Goal: Task Accomplishment & Management: Complete application form

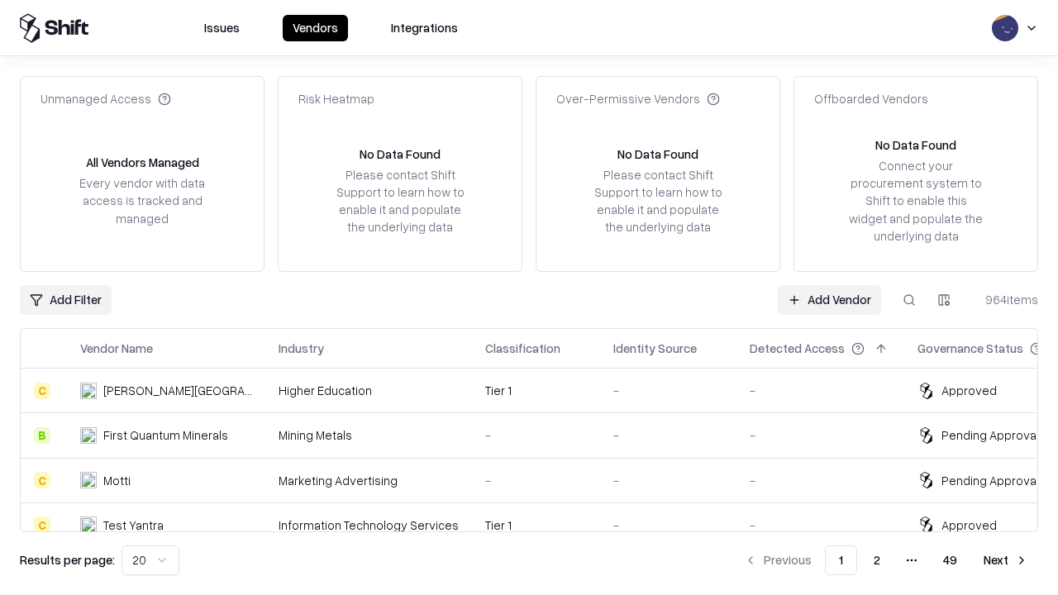
click at [829, 299] on link "Add Vendor" at bounding box center [829, 300] width 103 height 30
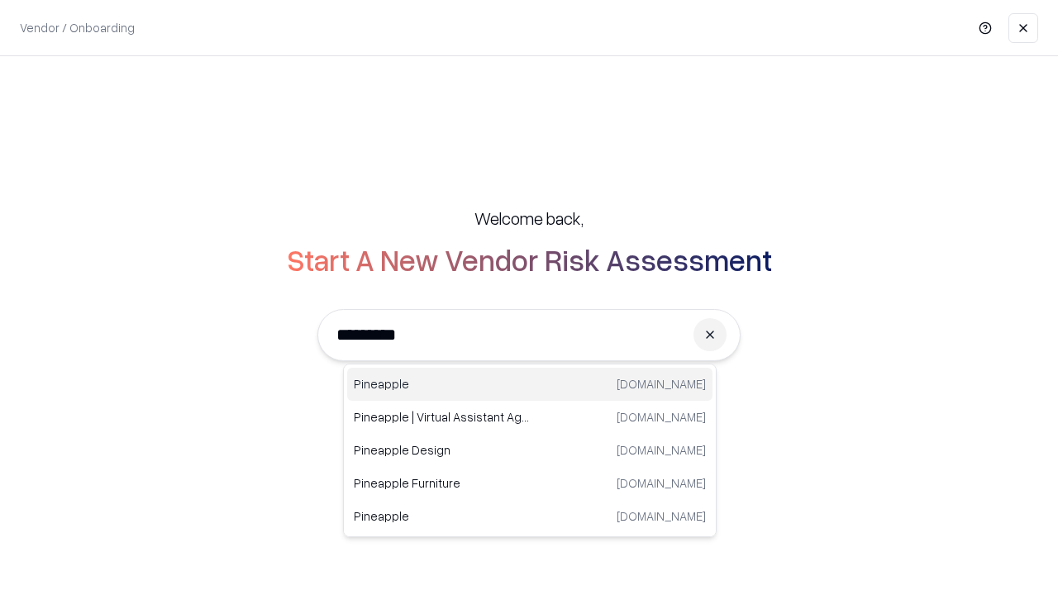
click at [530, 384] on div "Pineapple [DOMAIN_NAME]" at bounding box center [529, 384] width 365 height 33
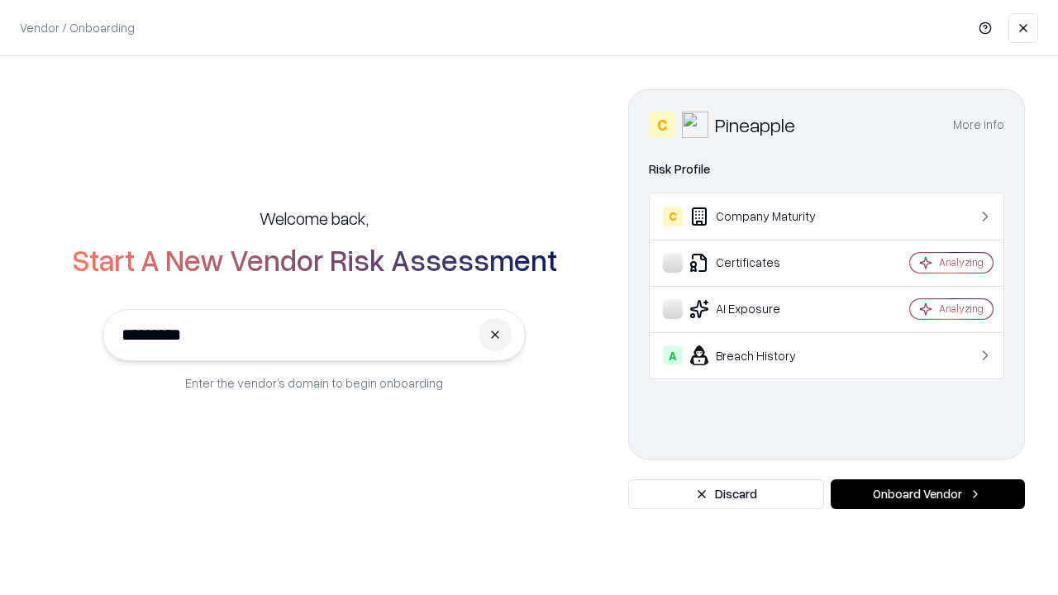
type input "*********"
click at [928, 494] on button "Onboard Vendor" at bounding box center [928, 495] width 194 height 30
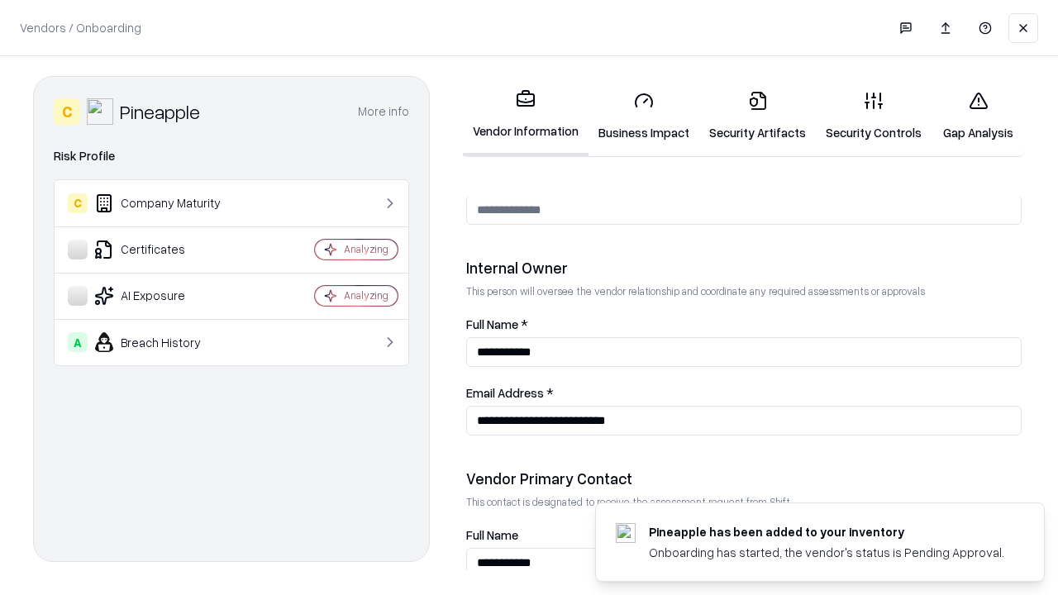
scroll to position [857, 0]
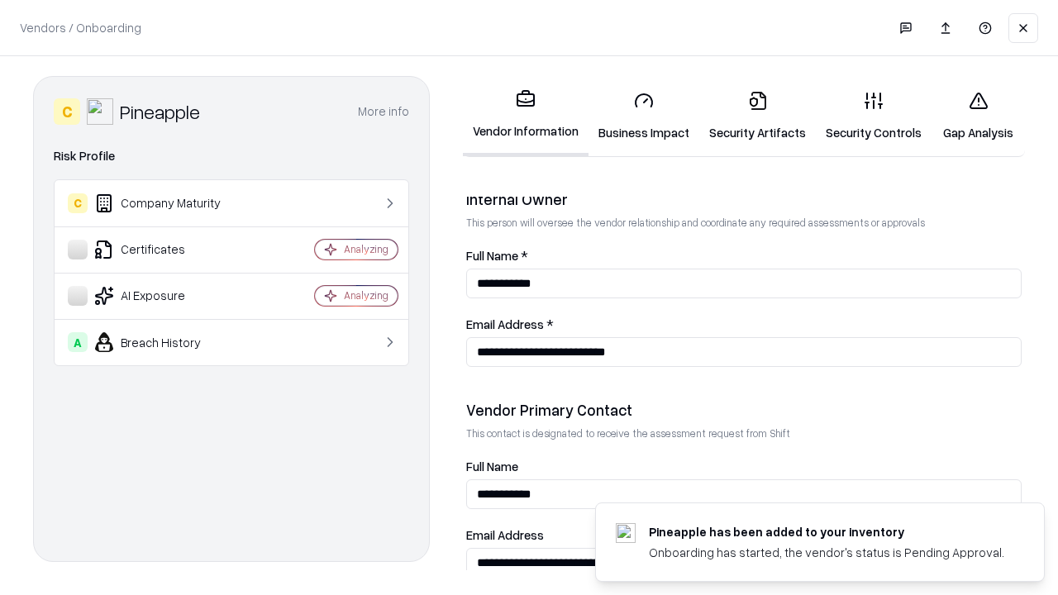
click at [644, 116] on link "Business Impact" at bounding box center [644, 116] width 111 height 77
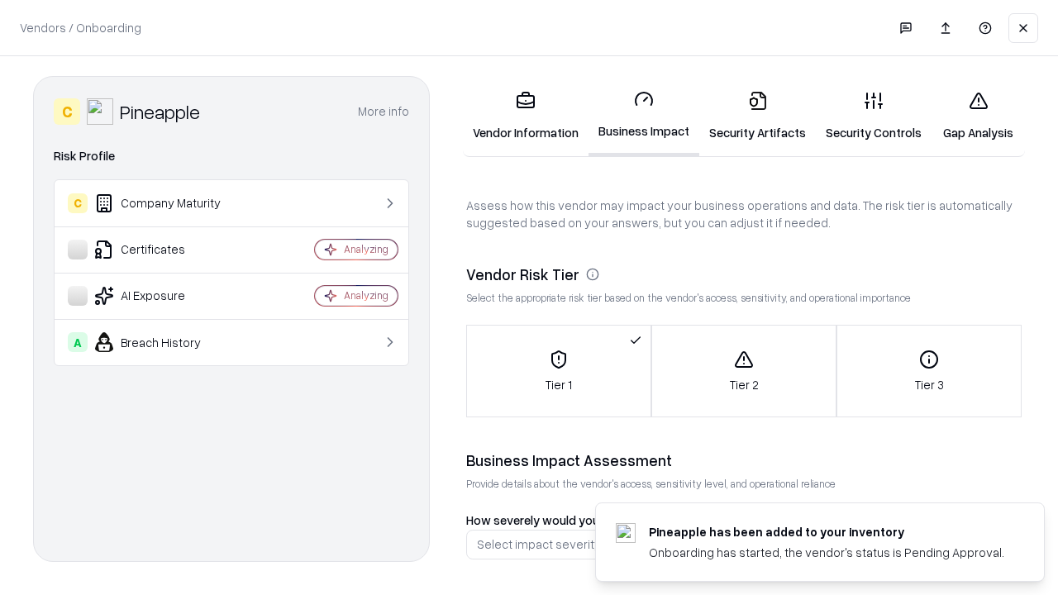
click at [757, 116] on link "Security Artifacts" at bounding box center [758, 116] width 117 height 77
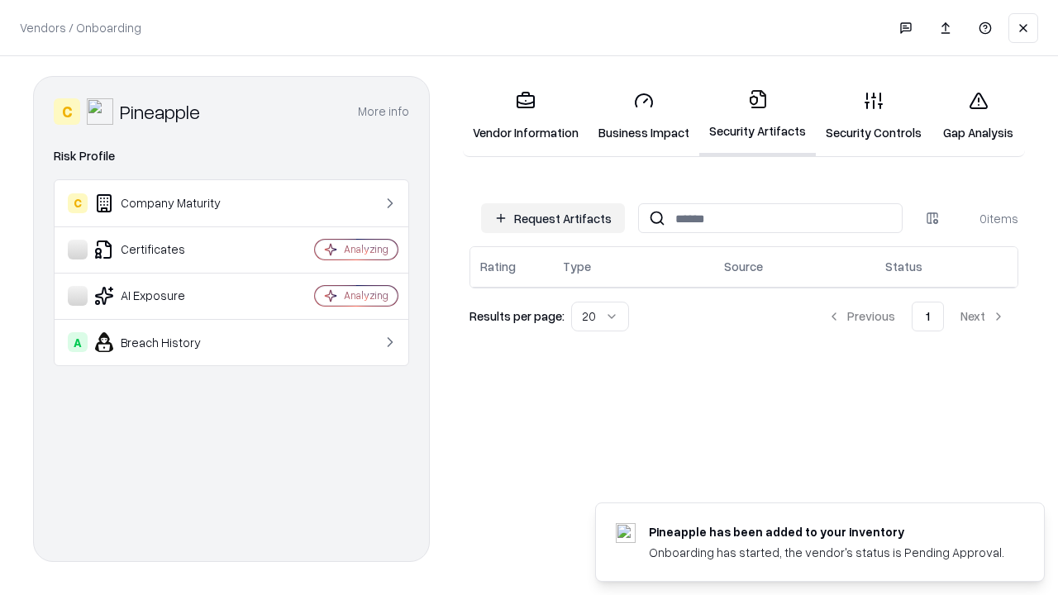
click at [553, 218] on button "Request Artifacts" at bounding box center [553, 218] width 144 height 30
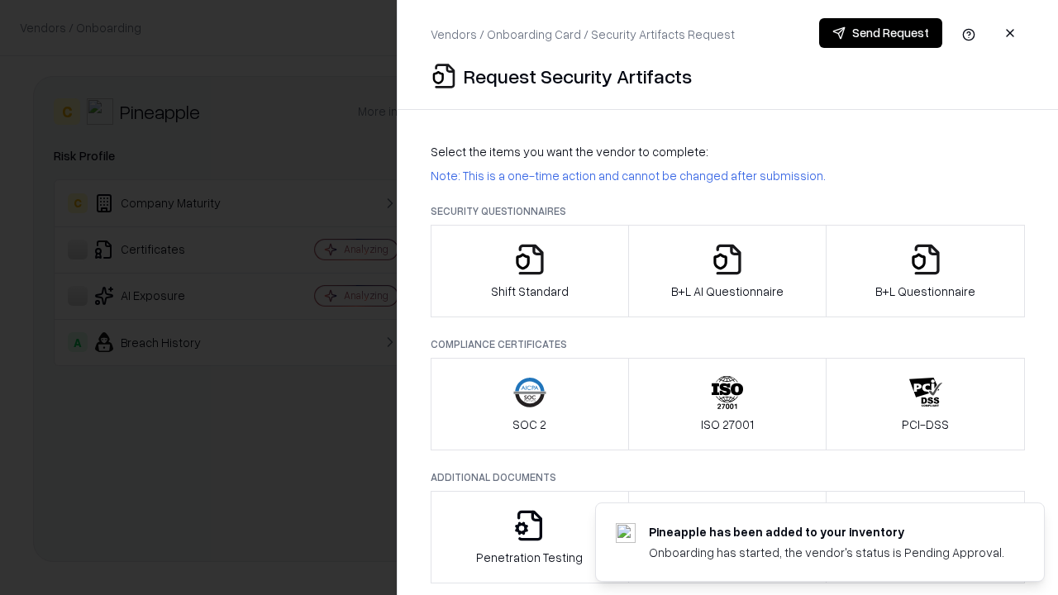
click at [529, 271] on icon "button" at bounding box center [529, 259] width 33 height 33
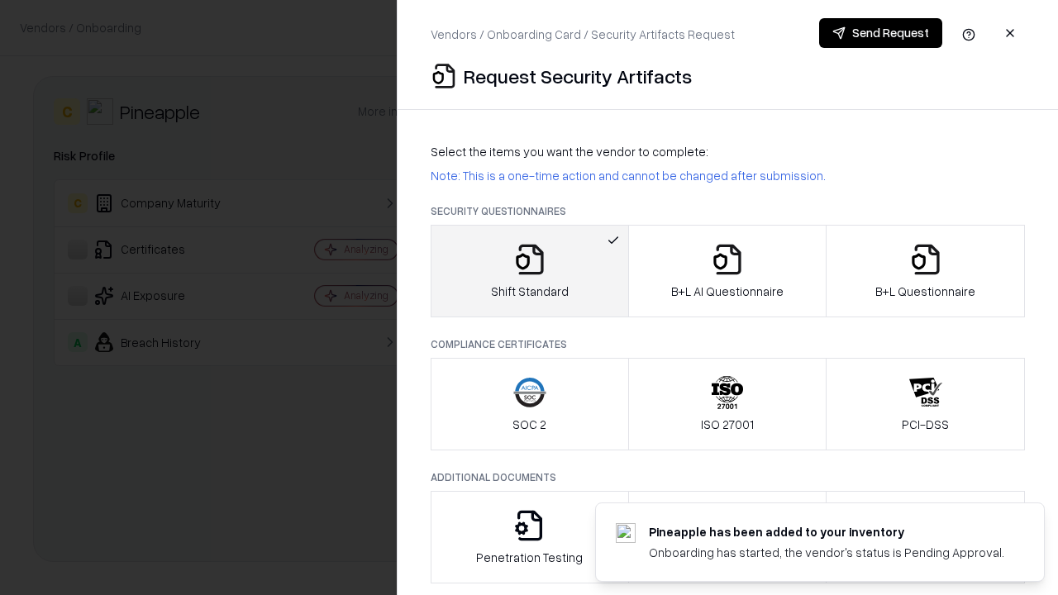
click at [881, 33] on button "Send Request" at bounding box center [880, 33] width 123 height 30
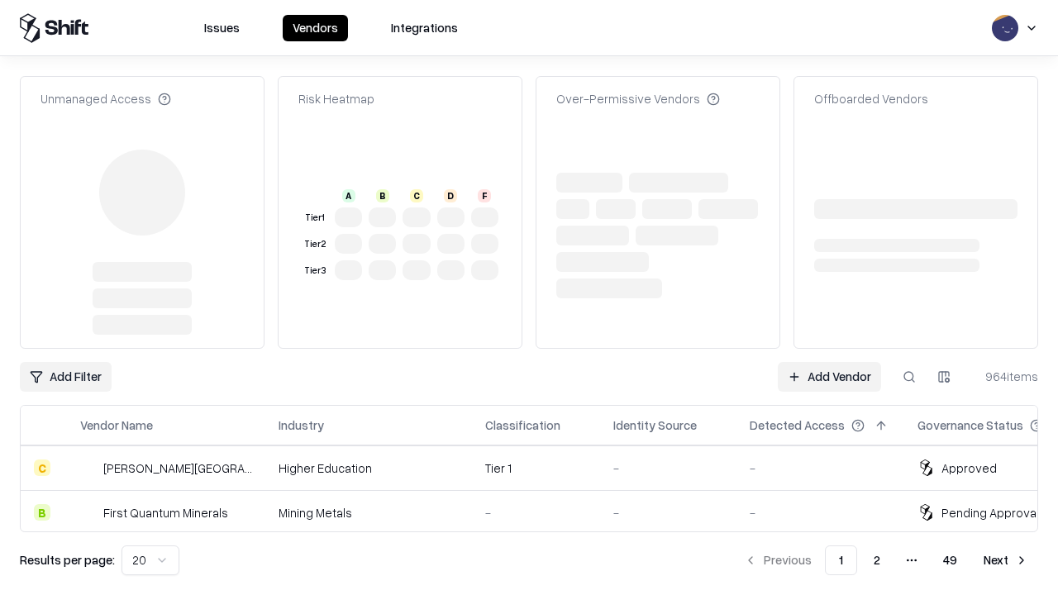
click at [829, 362] on link "Add Vendor" at bounding box center [829, 377] width 103 height 30
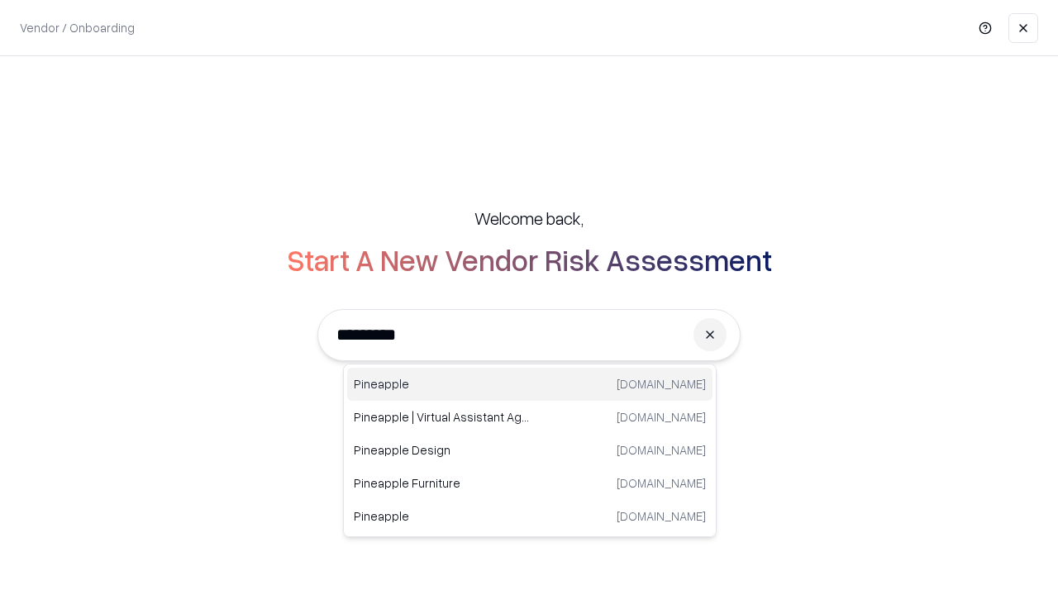
click at [530, 384] on div "Pineapple [DOMAIN_NAME]" at bounding box center [529, 384] width 365 height 33
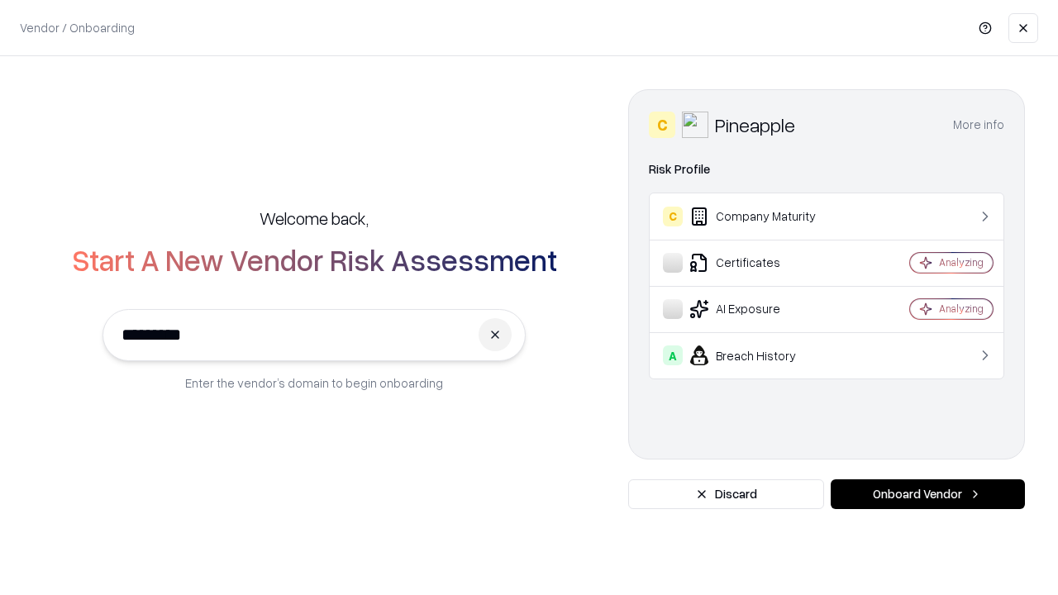
type input "*********"
click at [928, 494] on button "Onboard Vendor" at bounding box center [928, 495] width 194 height 30
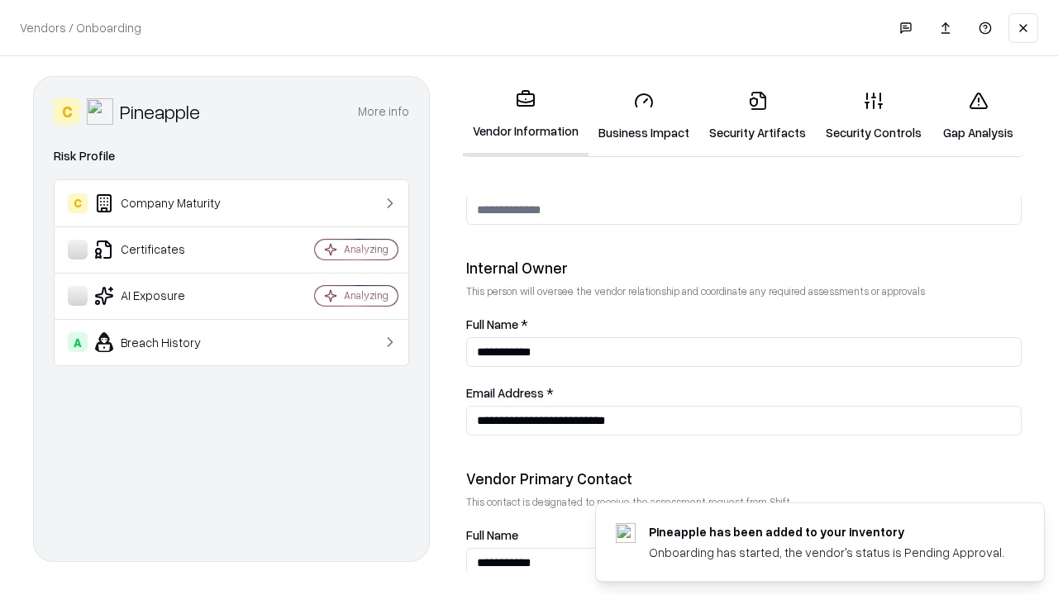
scroll to position [857, 0]
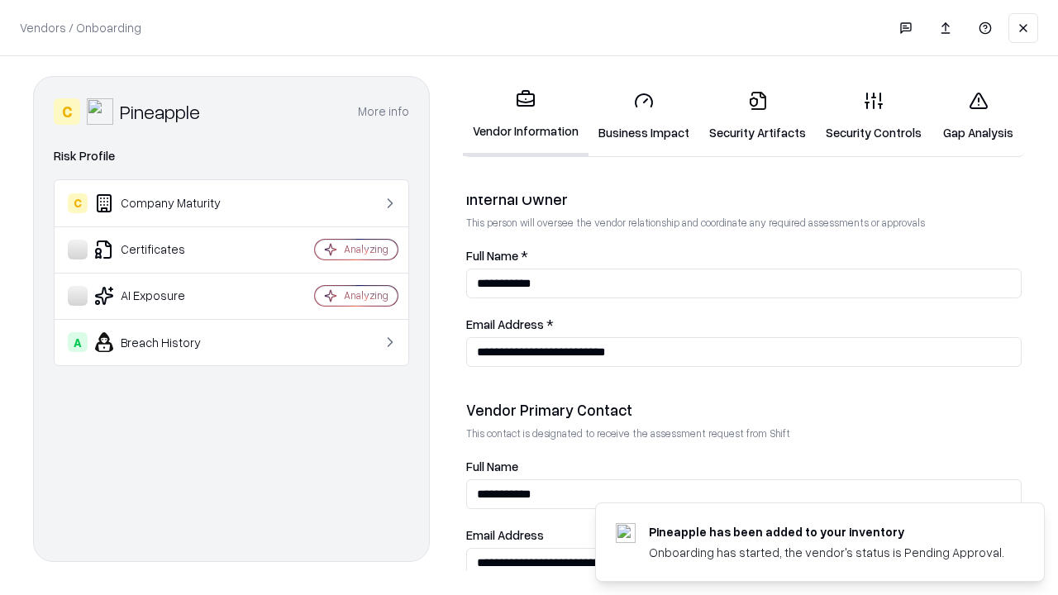
click at [978, 116] on link "Gap Analysis" at bounding box center [978, 116] width 93 height 77
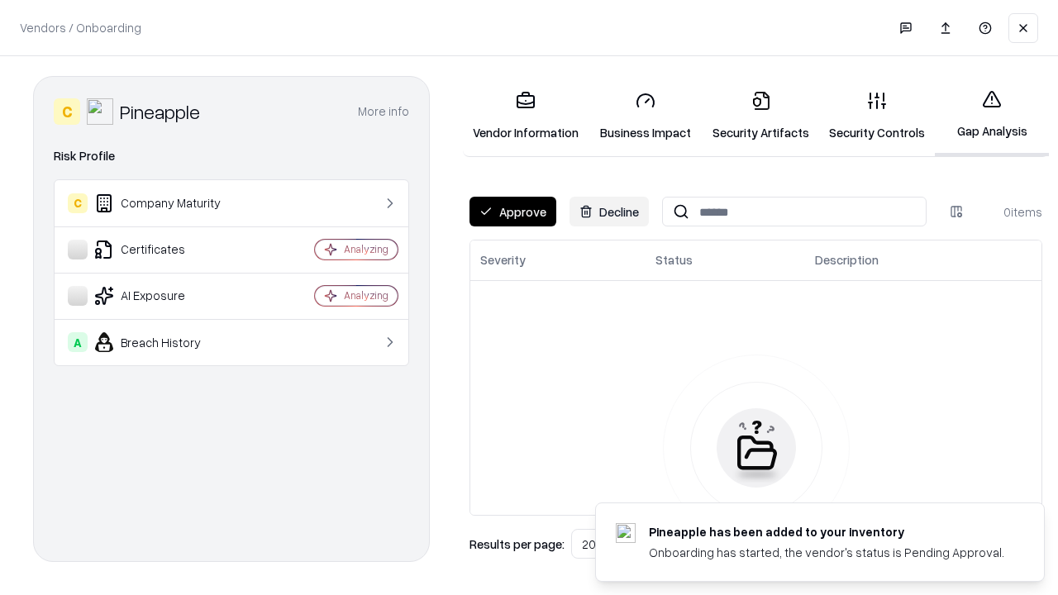
click at [513, 212] on button "Approve" at bounding box center [513, 212] width 87 height 30
